Goal: Task Accomplishment & Management: Manage account settings

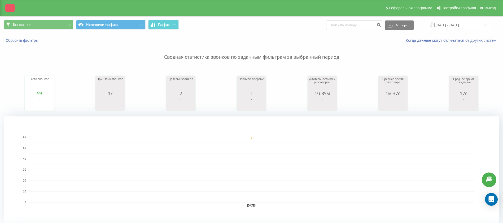
click at [7, 9] on link at bounding box center [10, 7] width 10 height 7
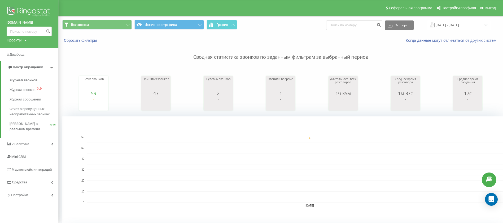
click at [29, 14] on img at bounding box center [29, 11] width 45 height 13
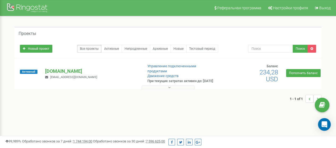
click at [171, 89] on button at bounding box center [167, 87] width 53 height 4
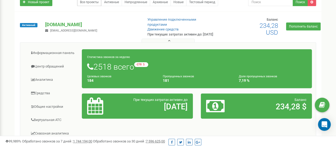
scroll to position [42, 0]
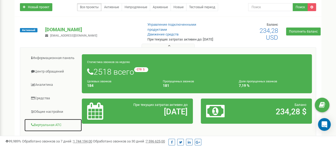
click at [46, 130] on link "Виртуальная АТС" at bounding box center [53, 125] width 58 height 13
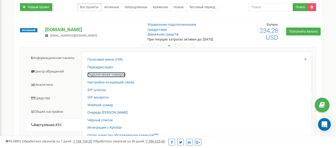
click at [106, 77] on link "Подключение номеров" at bounding box center [106, 74] width 38 height 5
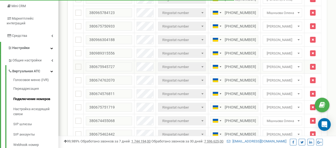
click at [270, 71] on span "[PERSON_NAME]" at bounding box center [282, 66] width 36 height 7
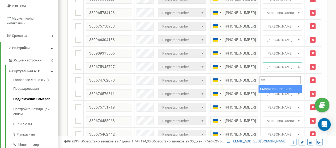
type input "см"
select select "70519"
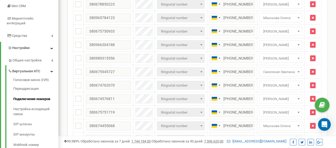
scroll to position [94, 0]
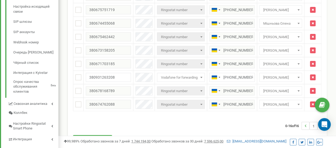
scroll to position [188, 0]
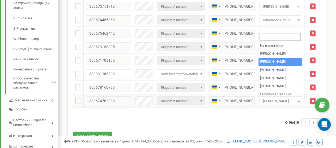
click at [271, 98] on span "[PERSON_NAME]" at bounding box center [280, 101] width 39 height 7
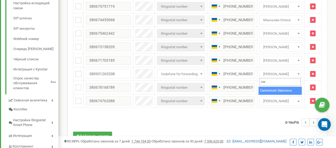
type input "см"
select select "70519"
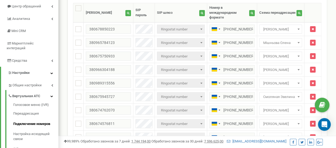
scroll to position [39, 0]
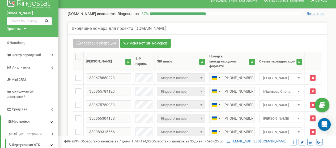
scroll to position [5, 0]
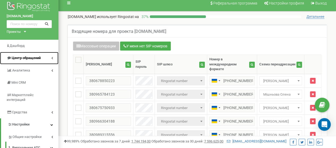
click at [19, 59] on span "Центр обращений" at bounding box center [26, 58] width 29 height 4
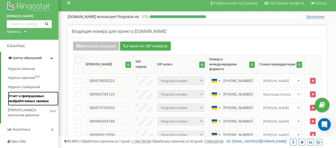
click at [12, 102] on span "Отчет о пропущенных необработанных звонках" at bounding box center [32, 99] width 48 height 10
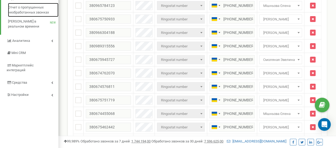
scroll to position [77, 0]
